Goal: Navigation & Orientation: Go to known website

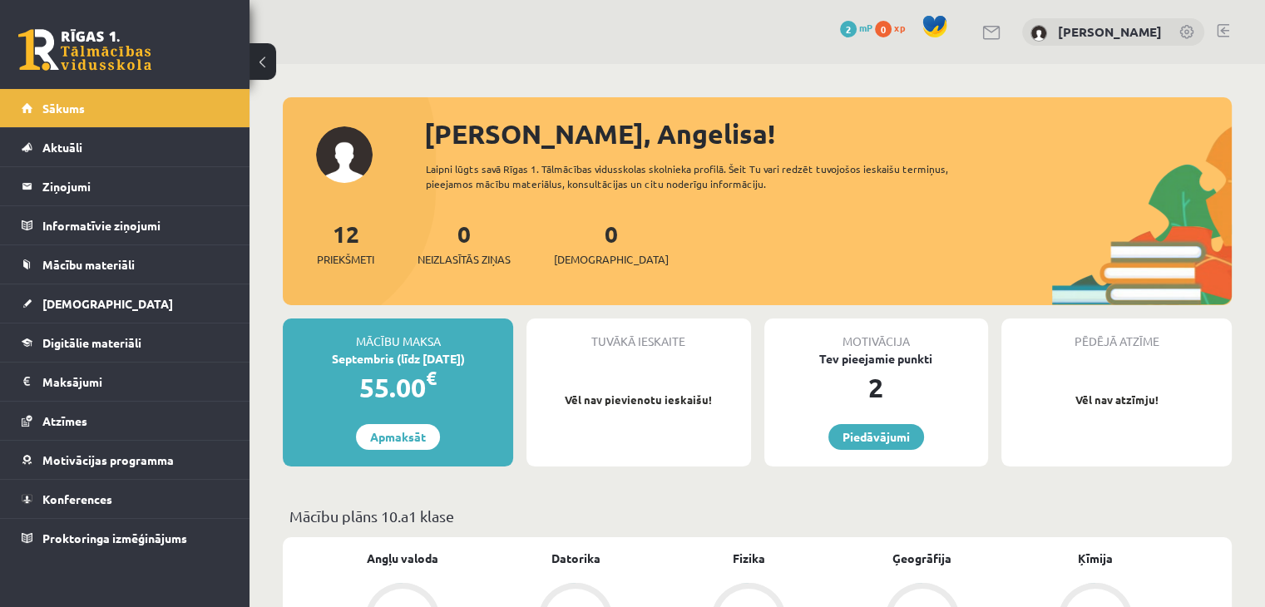
drag, startPoint x: 0, startPoint y: 0, endPoint x: 87, endPoint y: 48, distance: 99.8
click at [87, 48] on link at bounding box center [84, 50] width 133 height 42
